Goal: Contribute content: Add original content to the website for others to see

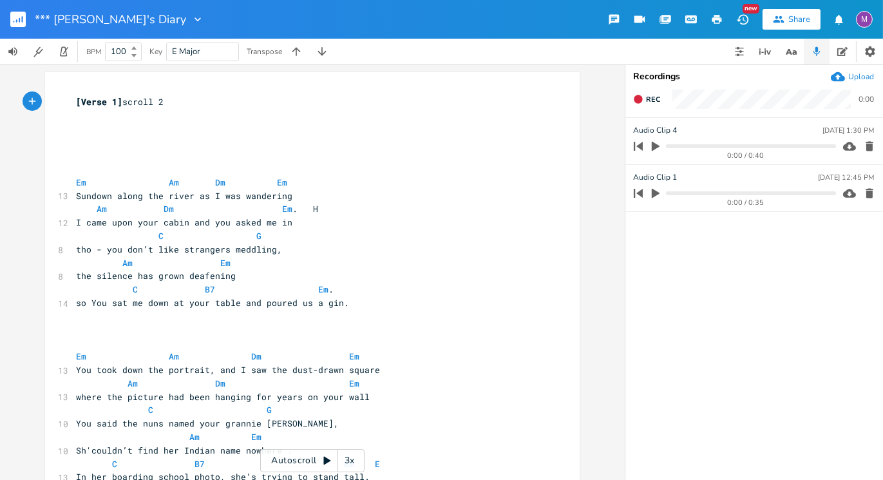
scroll to position [14, 0]
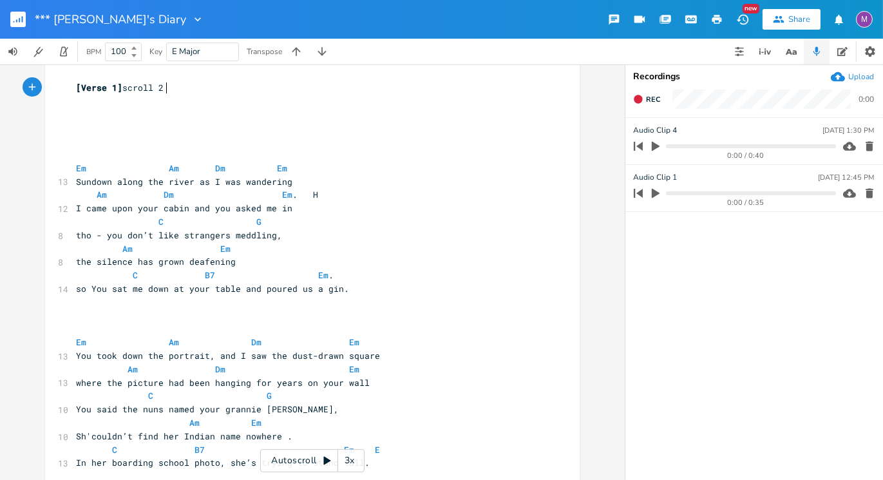
click at [17, 18] on rect "button" at bounding box center [17, 19] width 15 height 15
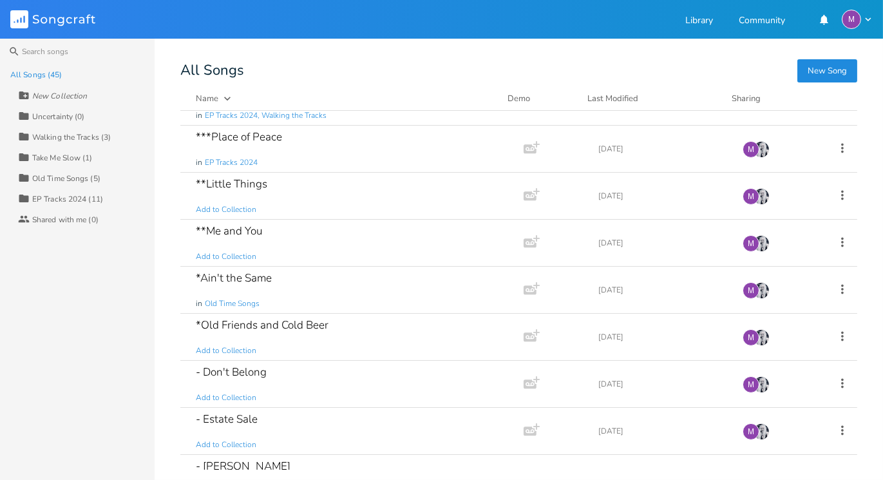
scroll to position [458, 0]
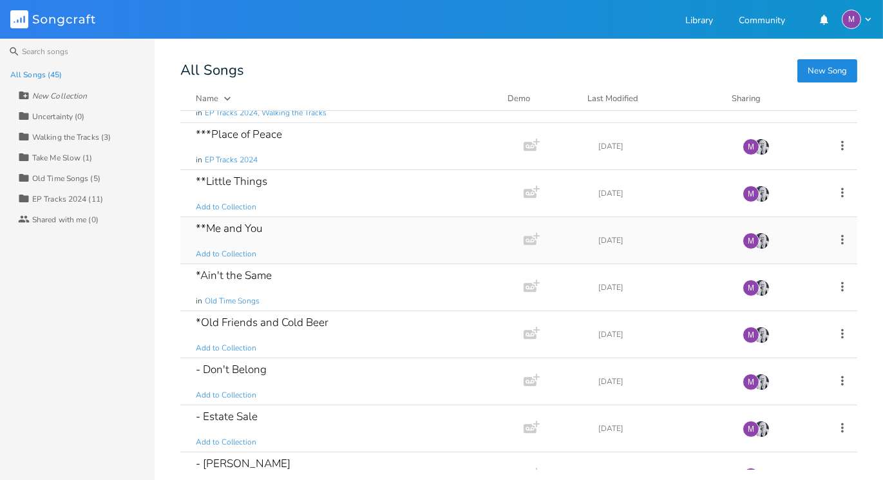
click at [357, 241] on div "**Me and You Add to Collection" at bounding box center [349, 240] width 307 height 46
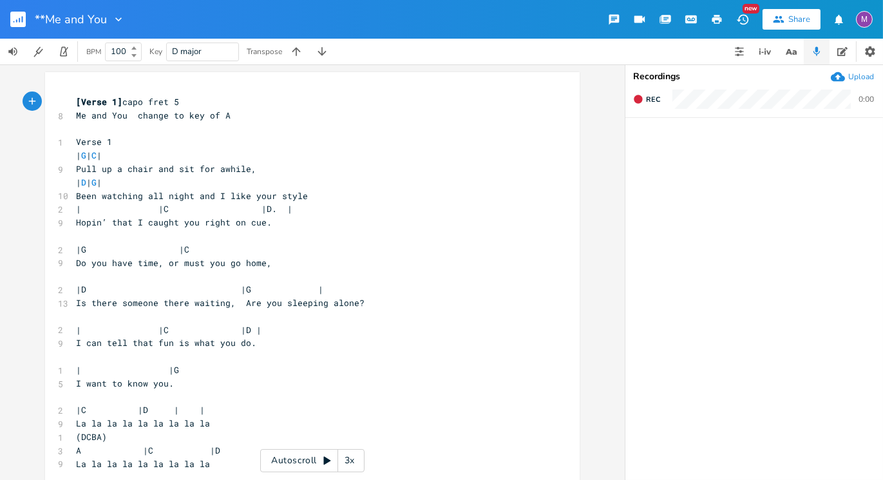
scroll to position [1, 0]
click at [16, 23] on rect "button" at bounding box center [17, 19] width 15 height 15
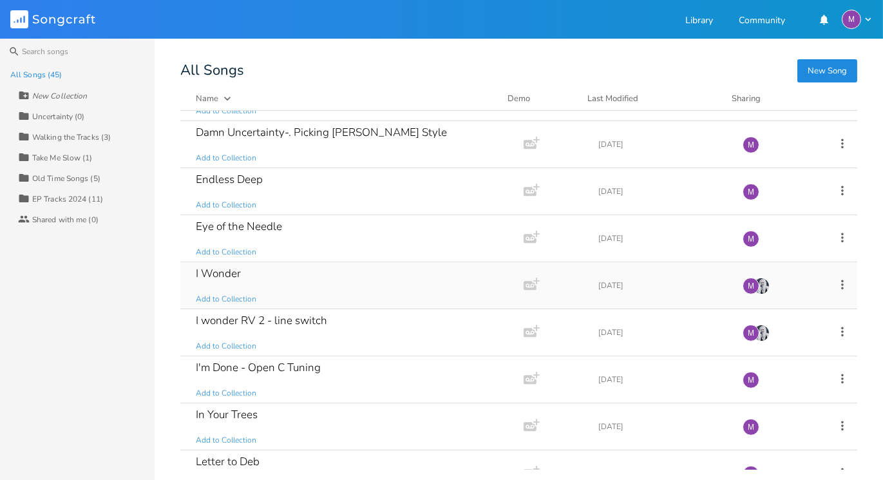
scroll to position [1101, 0]
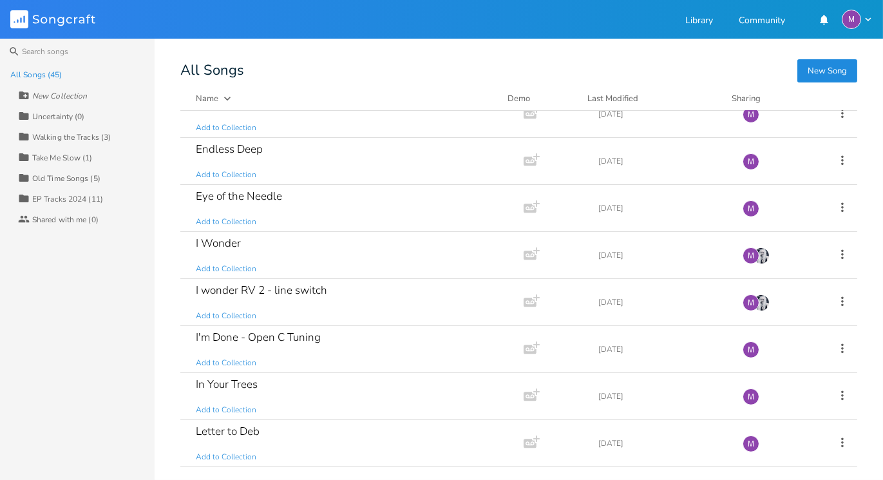
click at [54, 195] on div "EP Tracks 2024 (11)" at bounding box center [67, 199] width 71 height 8
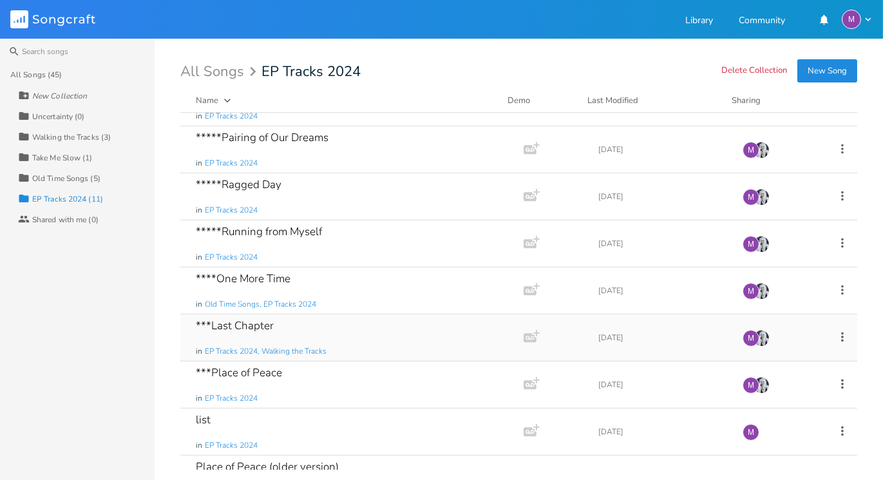
scroll to position [156, 0]
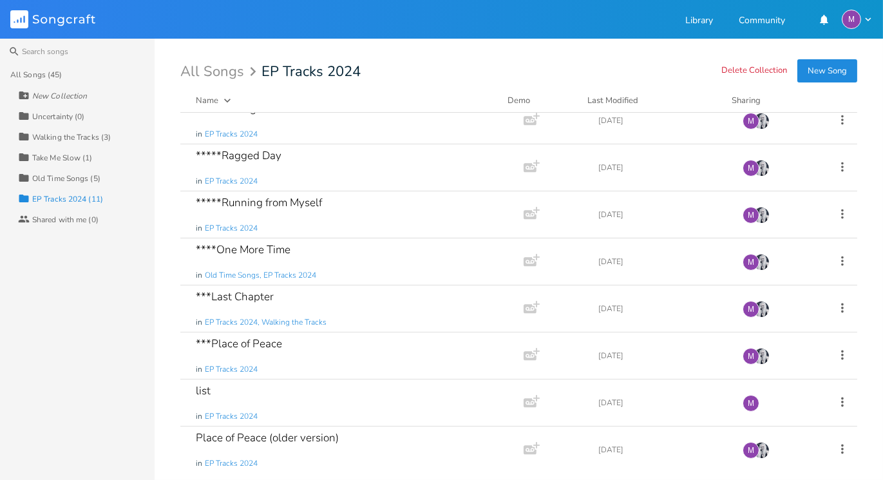
click at [30, 75] on div "All Songs (45)" at bounding box center [36, 75] width 52 height 8
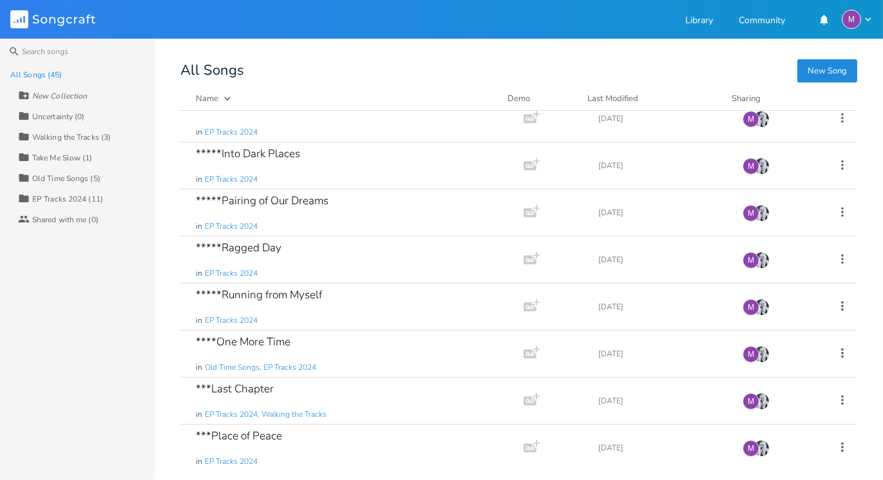
scroll to position [250, 0]
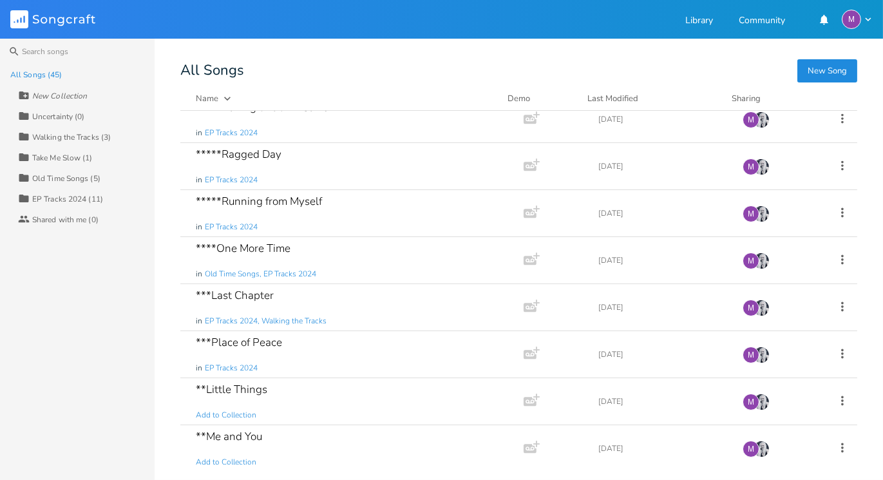
click at [43, 71] on div "All Songs (45)" at bounding box center [36, 75] width 52 height 8
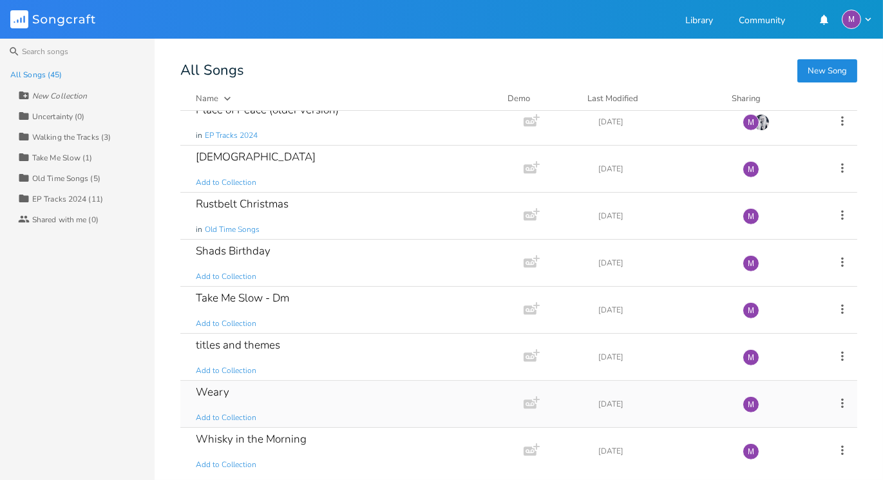
scroll to position [1743, 0]
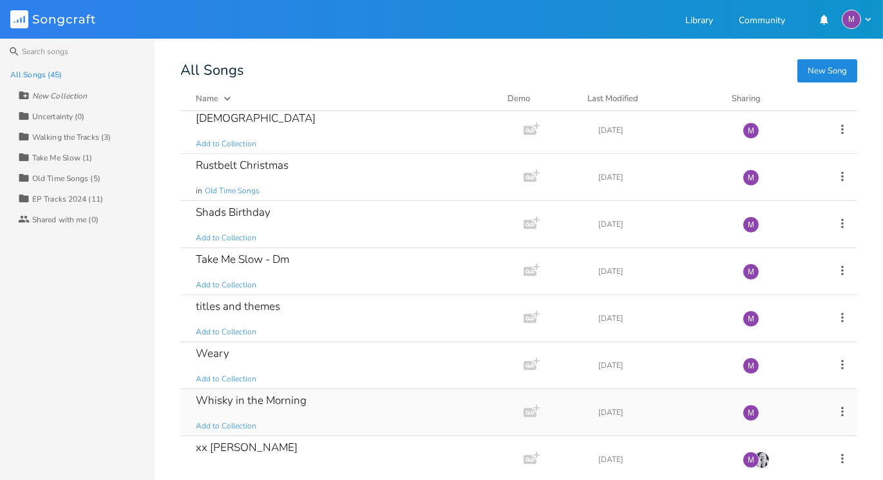
click at [391, 395] on div "Whisky in the Morning Add to Collection" at bounding box center [349, 412] width 307 height 46
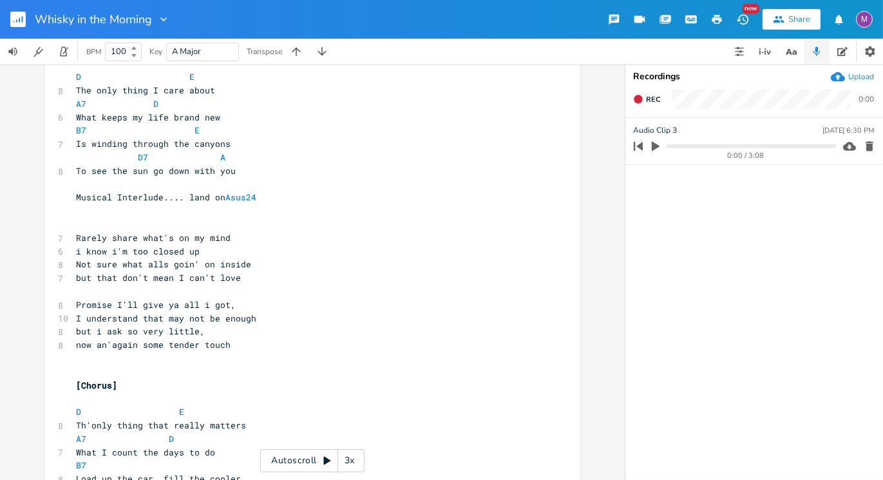
scroll to position [736, 0]
click at [102, 236] on span "Rarely share what's on my mind" at bounding box center [153, 237] width 155 height 12
type textarea "IT's hard ta"
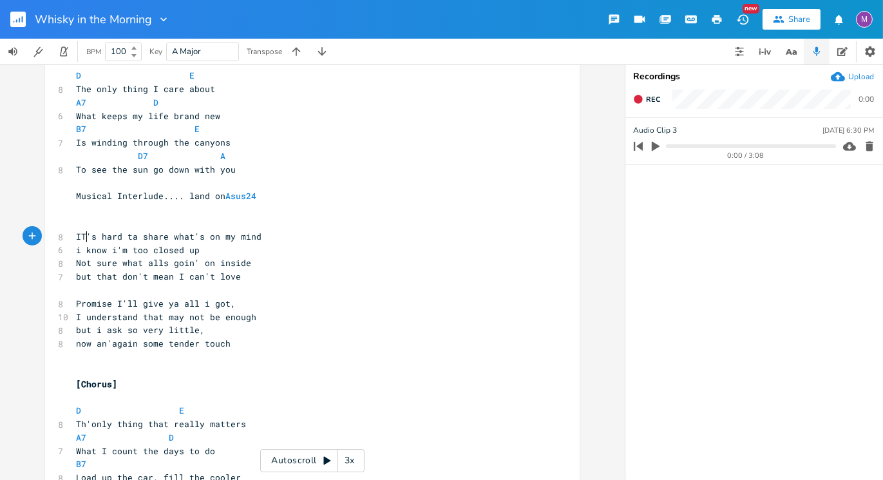
click at [84, 239] on span "IT's hard ta share what's on my mind" at bounding box center [168, 237] width 185 height 12
type textarea "t"
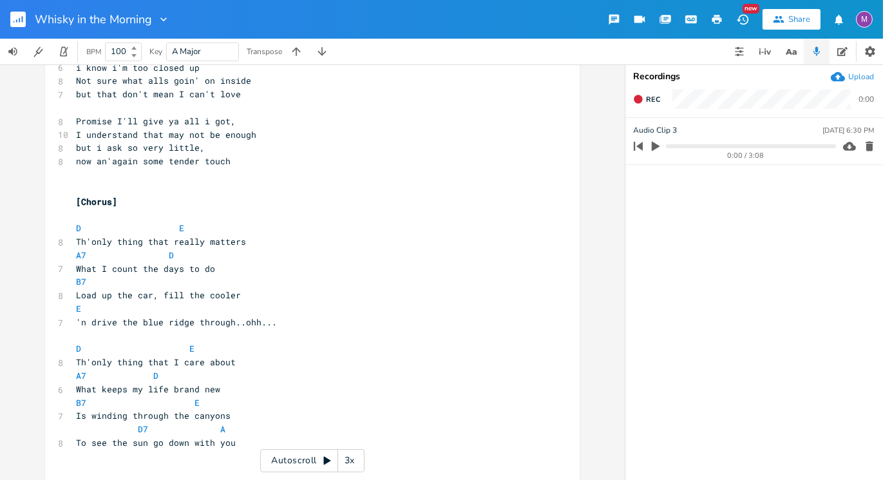
scroll to position [911, 0]
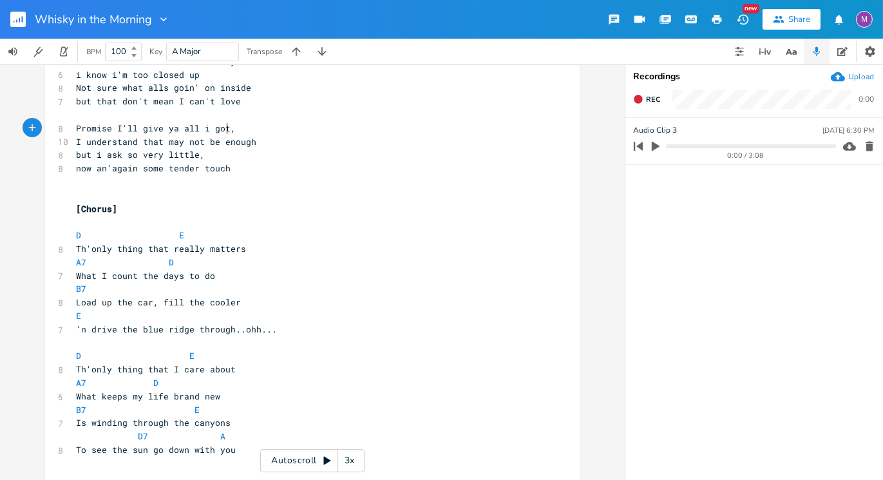
click at [222, 128] on span "Promise I'll give ya all i got," at bounding box center [156, 128] width 160 height 12
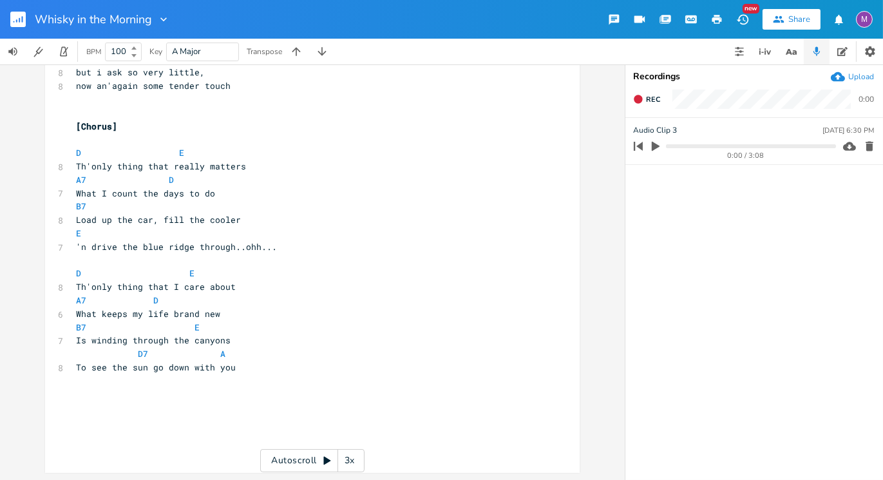
scroll to position [0, 0]
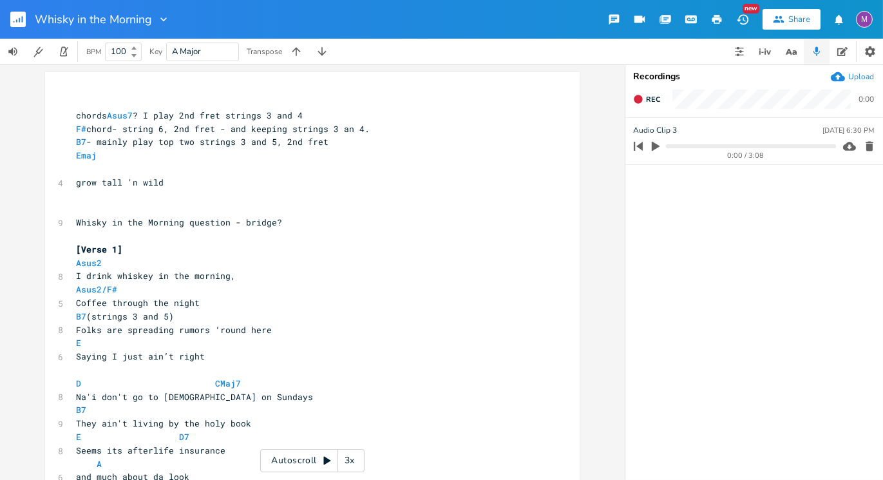
click at [14, 18] on rect "button" at bounding box center [17, 19] width 15 height 15
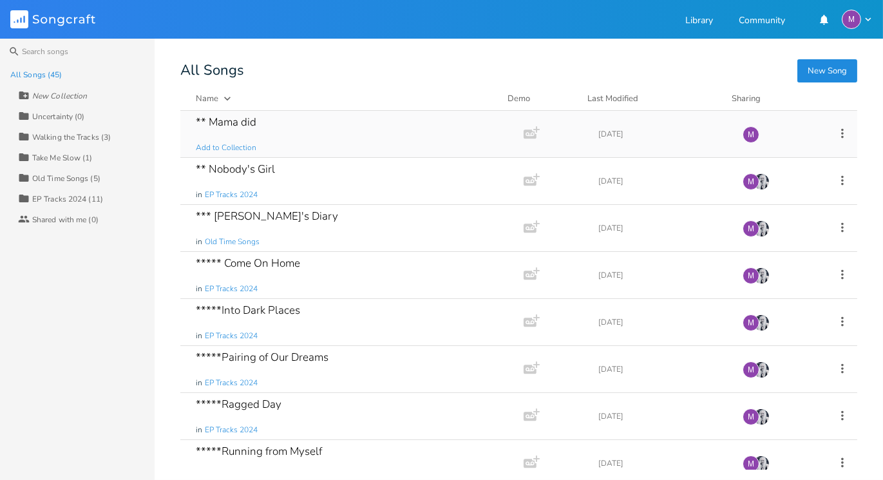
click at [354, 133] on div "** Mama did Add to Collection" at bounding box center [349, 134] width 307 height 46
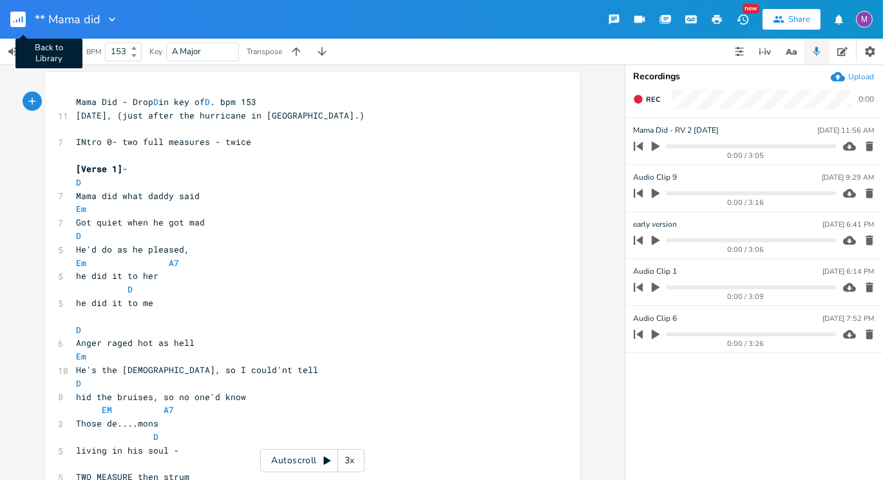
click at [18, 18] on rect "button" at bounding box center [17, 19] width 15 height 15
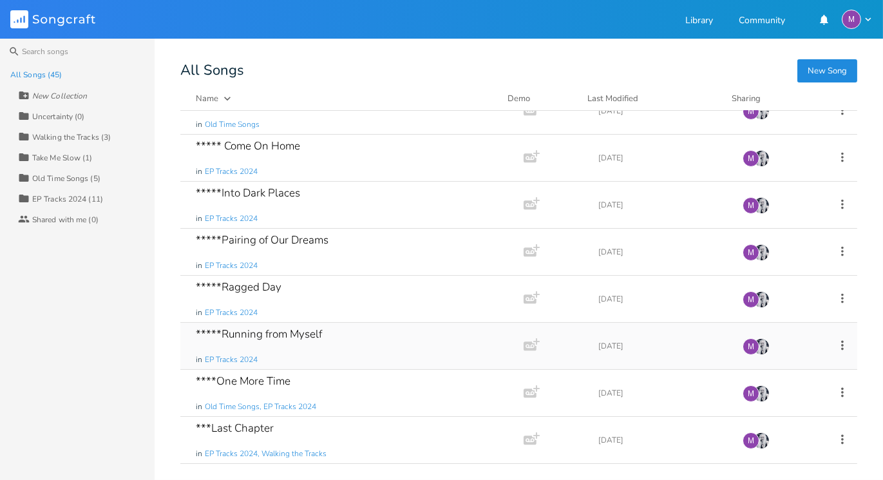
scroll to position [118, 0]
click at [316, 350] on div "*****Running from Myself in EP Tracks 2024" at bounding box center [349, 345] width 307 height 46
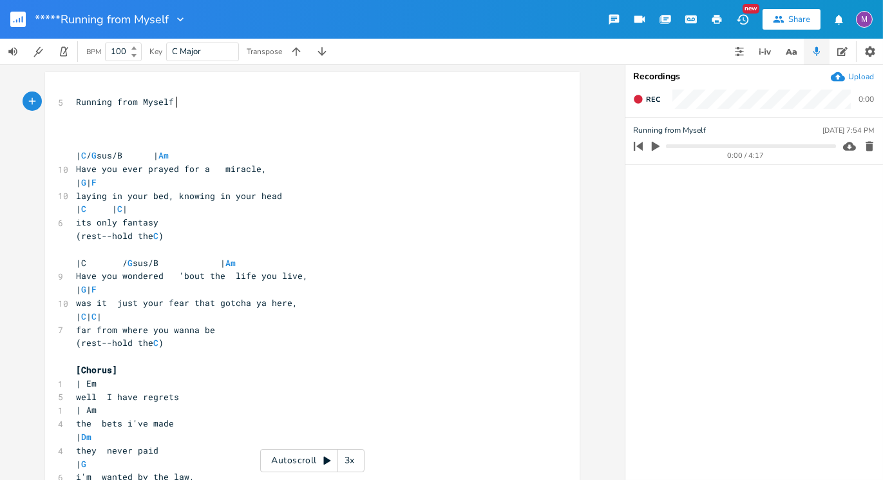
click at [348, 460] on div "3x" at bounding box center [349, 460] width 23 height 23
click at [348, 460] on div "4x" at bounding box center [349, 460] width 23 height 23
click at [348, 460] on div "5x" at bounding box center [349, 460] width 23 height 23
click at [348, 460] on div "1x" at bounding box center [349, 460] width 23 height 23
click at [323, 462] on icon at bounding box center [326, 461] width 7 height 8
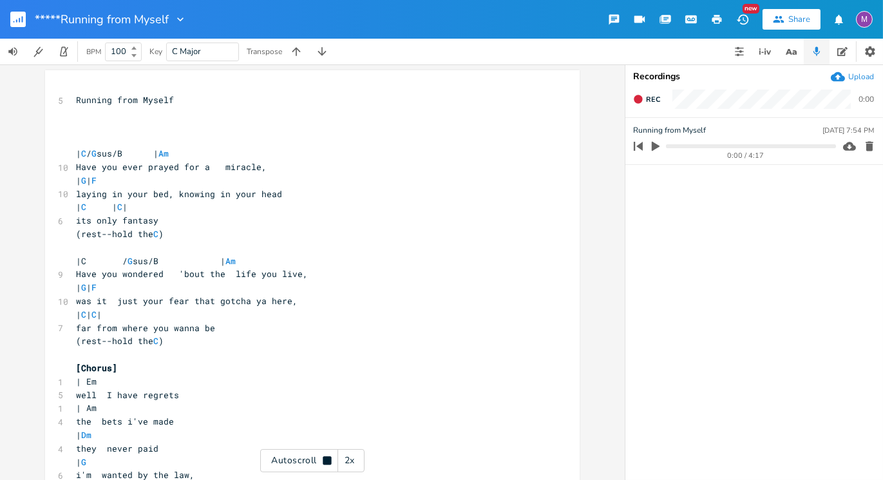
click at [326, 465] on icon at bounding box center [327, 460] width 10 height 10
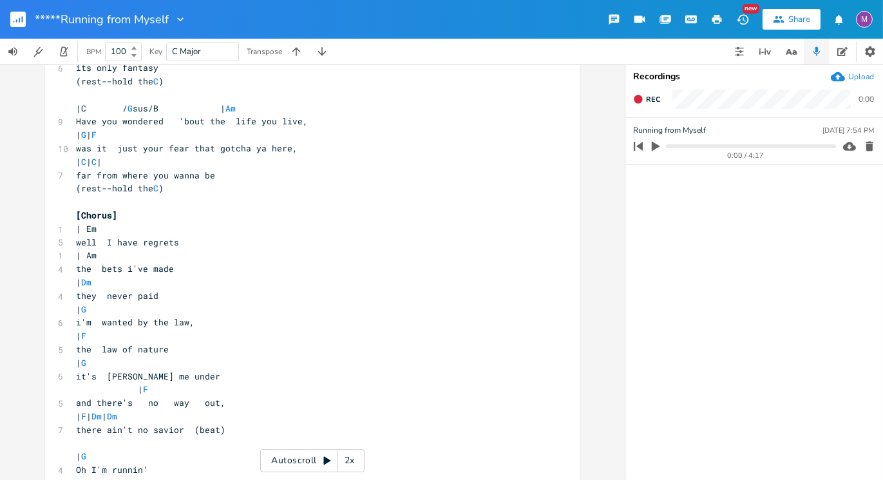
scroll to position [153, 0]
click at [23, 12] on rect "button" at bounding box center [17, 19] width 15 height 15
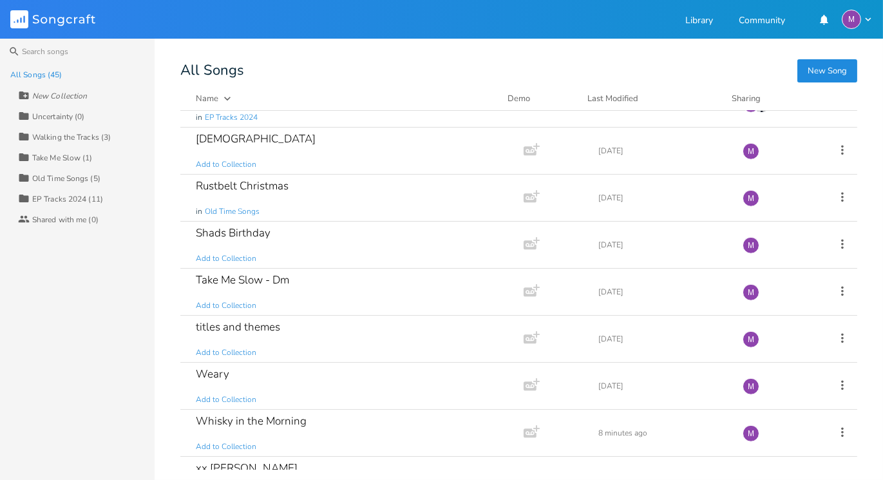
scroll to position [1743, 0]
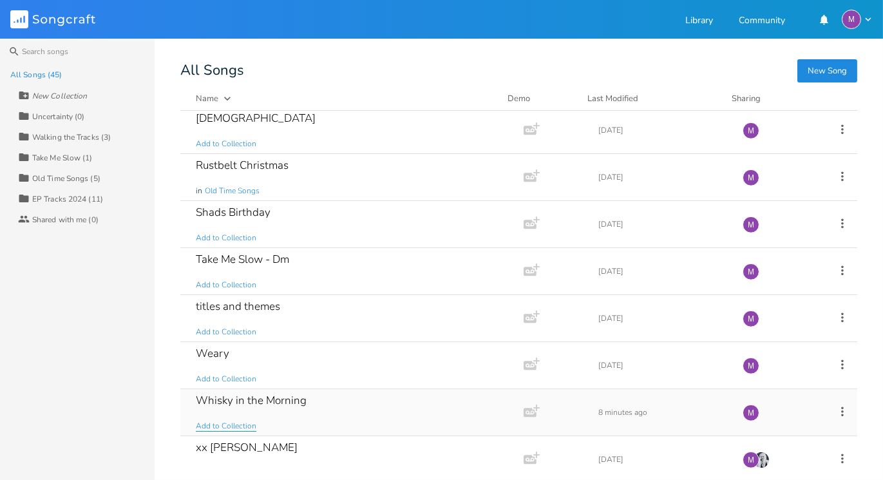
click at [238, 421] on span "Add to Collection" at bounding box center [226, 426] width 61 height 11
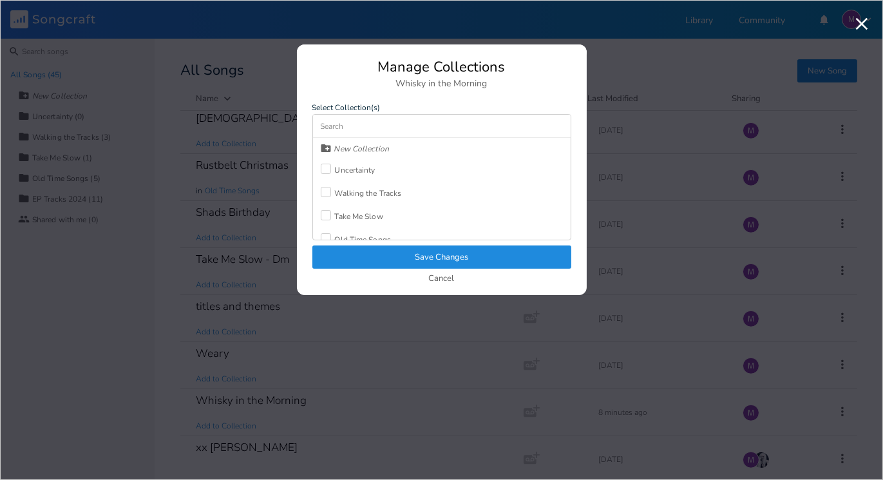
click at [454, 274] on div "Cancel" at bounding box center [441, 279] width 259 height 11
click at [430, 281] on button "Cancel" at bounding box center [442, 279] width 26 height 11
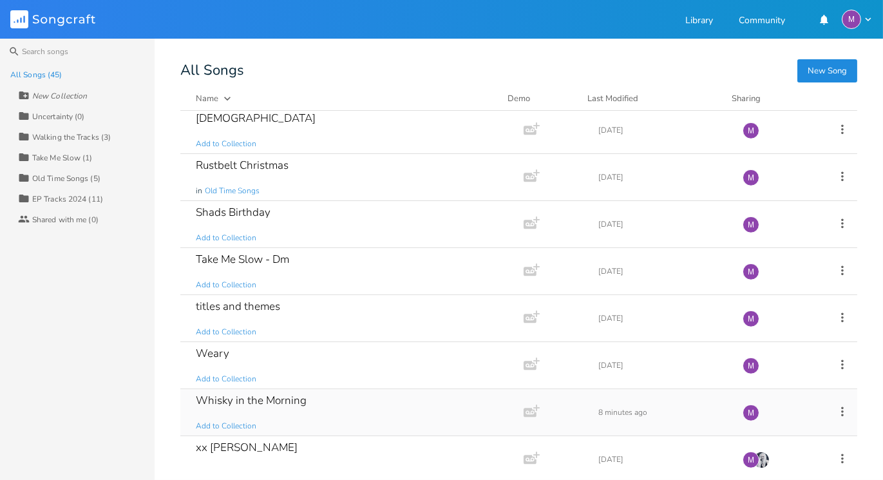
click at [241, 395] on div "Whisky in the Morning" at bounding box center [251, 400] width 111 height 11
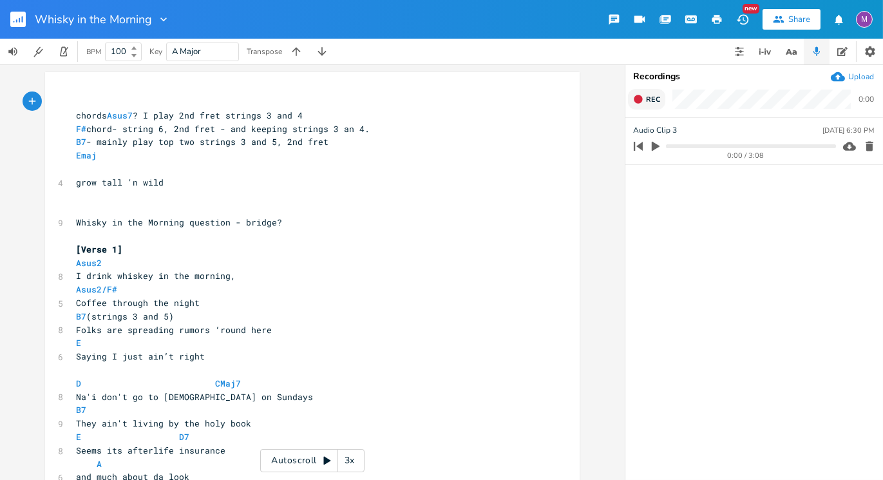
click at [638, 102] on icon "button" at bounding box center [638, 99] width 8 height 8
click at [637, 108] on button "End" at bounding box center [647, 99] width 38 height 21
click at [874, 147] on icon "button" at bounding box center [869, 146] width 13 height 13
